Goal: Task Accomplishment & Management: Manage account settings

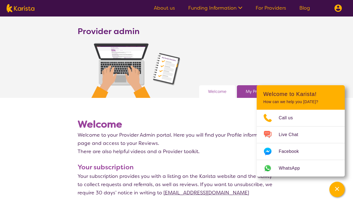
click at [278, 4] on ul "About us Funding Information NDIS - National Disability Insurance Scheme HCP - …" at bounding box center [232, 8] width 170 height 9
click at [341, 12] on img at bounding box center [338, 8] width 8 height 8
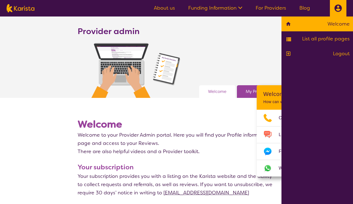
click at [264, 4] on ul "About us Funding Information NDIS - National Disability Insurance Scheme HCP - …" at bounding box center [232, 8] width 170 height 9
click at [266, 7] on link "For Providers" at bounding box center [271, 8] width 31 height 7
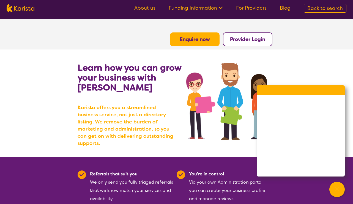
click at [252, 38] on b "Provider Login" at bounding box center [247, 39] width 35 height 7
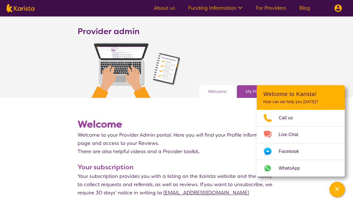
scroll to position [36, 0]
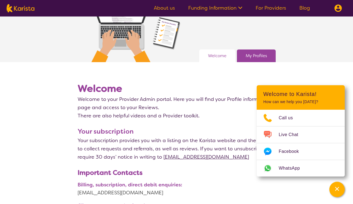
click at [256, 58] on link "My Profiles" at bounding box center [256, 56] width 21 height 8
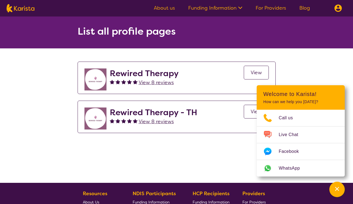
click at [255, 75] on span "View" at bounding box center [256, 72] width 11 height 7
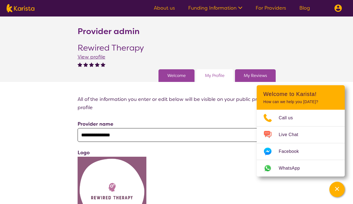
click at [188, 74] on div "Welcome" at bounding box center [177, 75] width 36 height 13
click at [271, 9] on link "For Providers" at bounding box center [271, 8] width 31 height 7
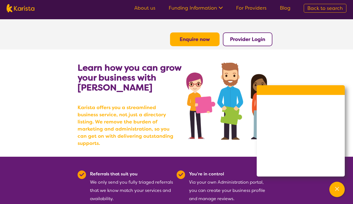
click at [250, 38] on b "Provider Login" at bounding box center [247, 39] width 35 height 7
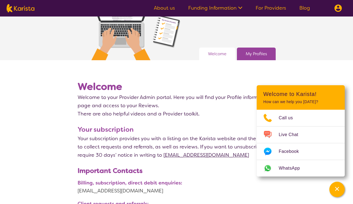
scroll to position [38, 0]
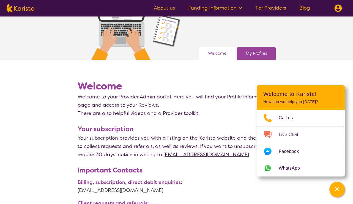
click at [257, 53] on link "My Profiles" at bounding box center [256, 53] width 21 height 8
